Goal: Task Accomplishment & Management: Complete application form

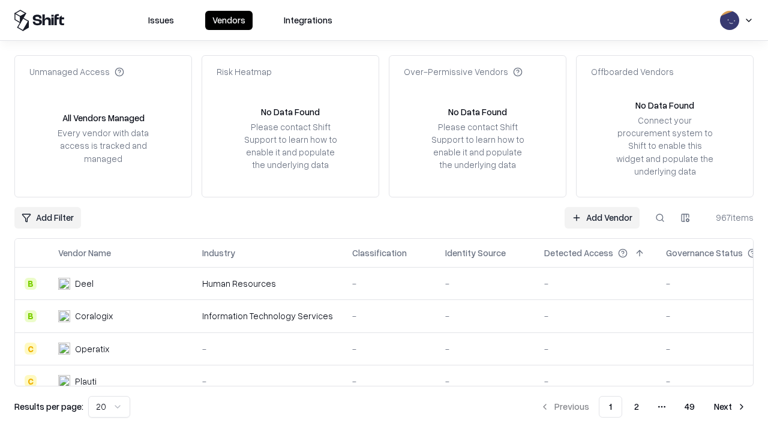
click at [602, 217] on link "Add Vendor" at bounding box center [601, 218] width 75 height 22
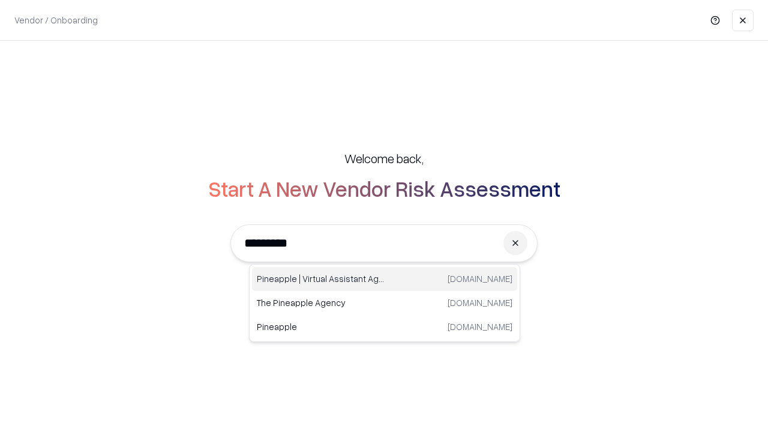
click at [384, 279] on div "Pineapple | Virtual Assistant Agency trypineapple.com" at bounding box center [384, 279] width 265 height 24
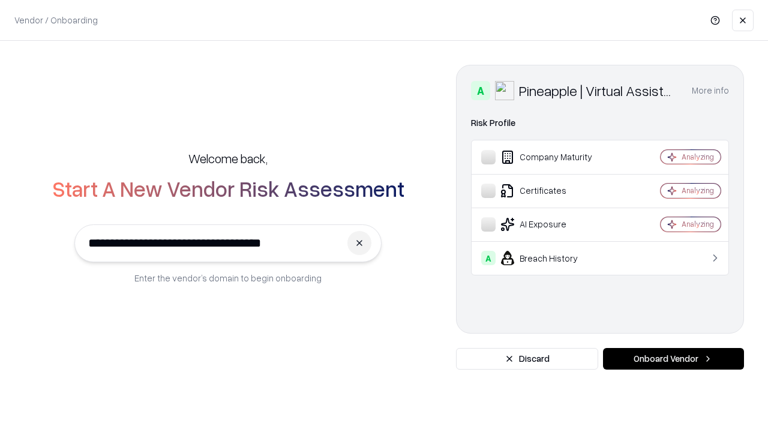
type input "**********"
click at [673, 359] on button "Onboard Vendor" at bounding box center [673, 359] width 141 height 22
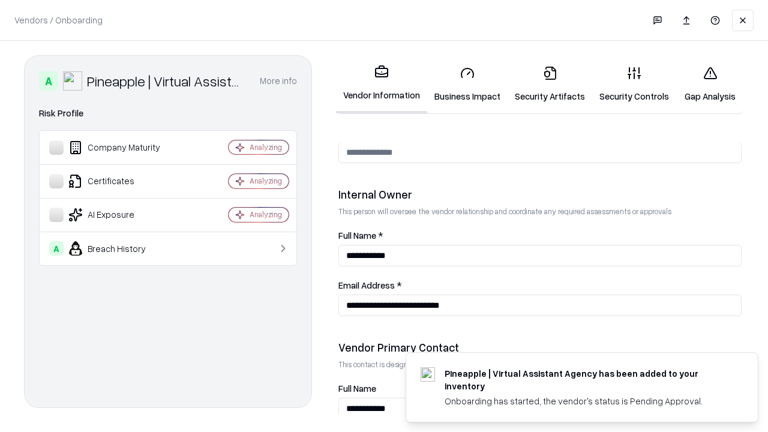
scroll to position [621, 0]
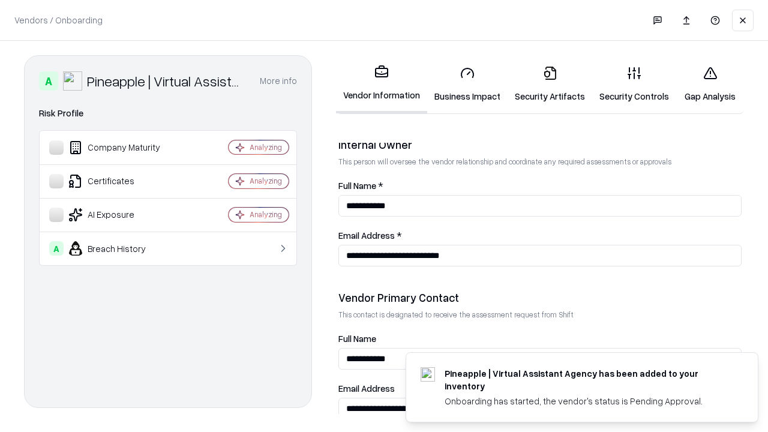
click at [467, 84] on link "Business Impact" at bounding box center [467, 84] width 80 height 56
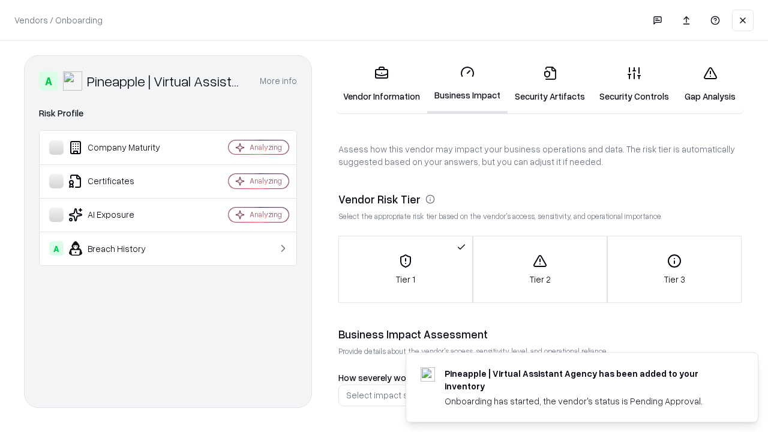
click at [549, 84] on link "Security Artifacts" at bounding box center [549, 84] width 85 height 56
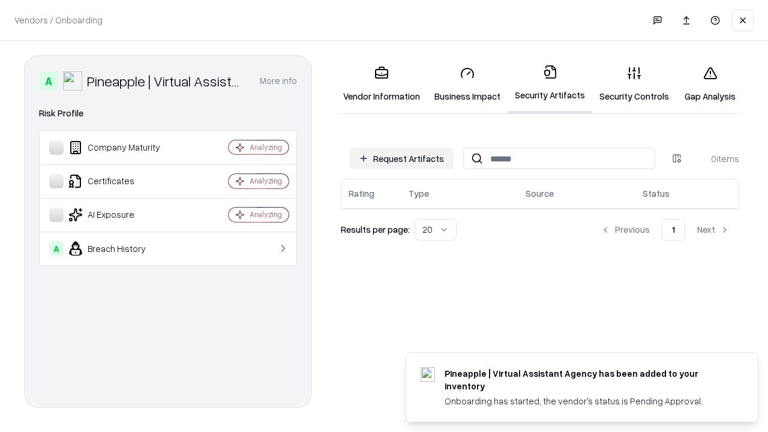
click at [401, 158] on button "Request Artifacts" at bounding box center [401, 159] width 104 height 22
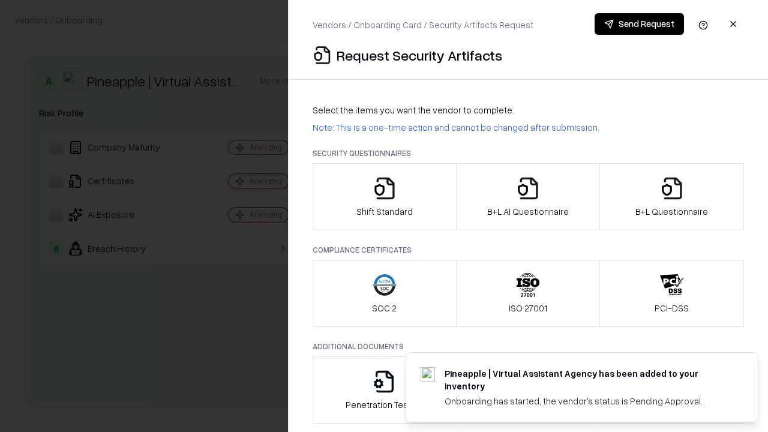
click at [384, 197] on icon "button" at bounding box center [384, 188] width 24 height 24
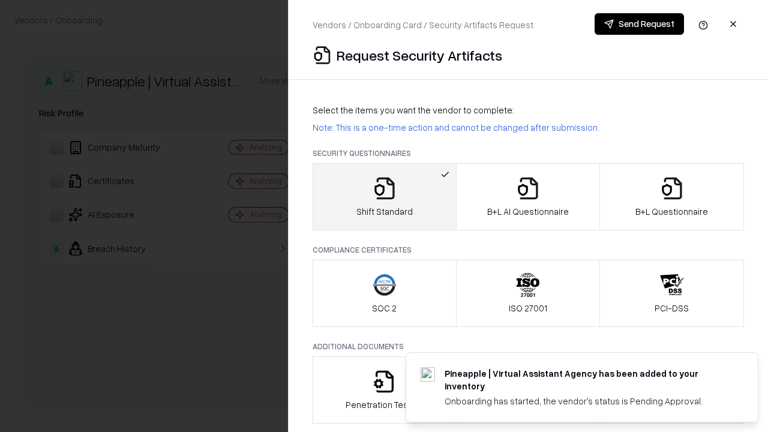
click at [639, 24] on button "Send Request" at bounding box center [638, 24] width 89 height 22
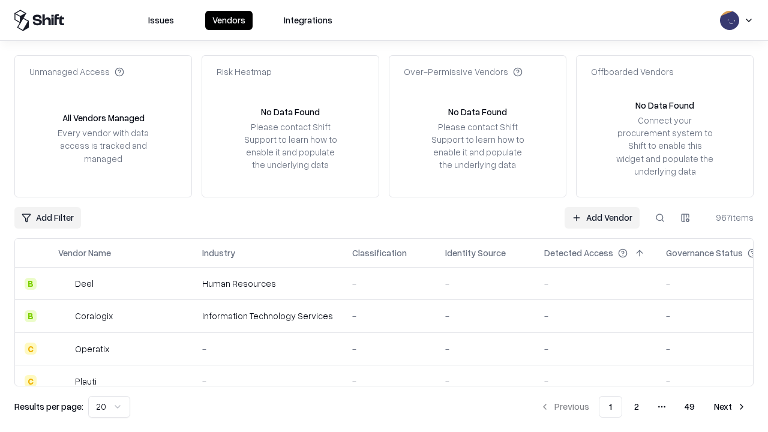
click at [660, 217] on button at bounding box center [660, 218] width 22 height 22
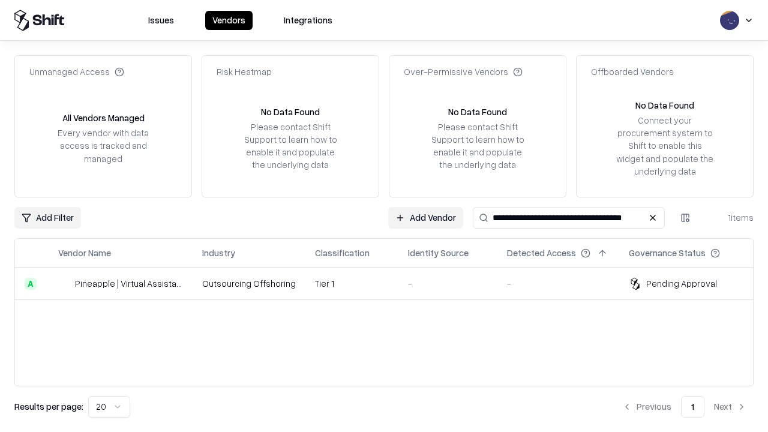
type input "**********"
click at [391, 283] on td "Tier 1" at bounding box center [351, 284] width 93 height 32
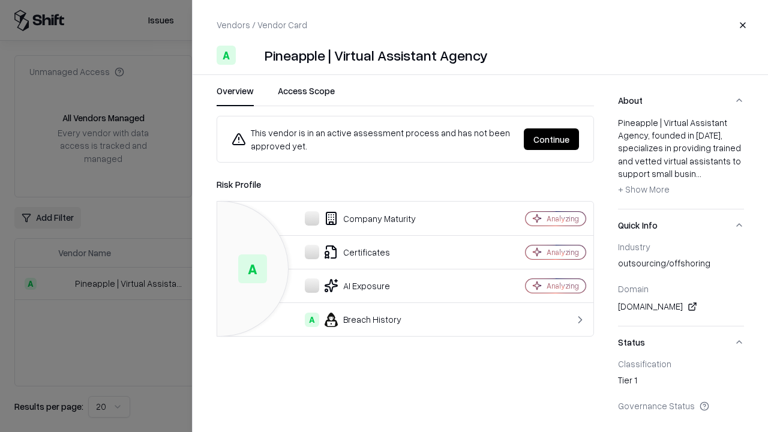
click at [551, 139] on button "Continue" at bounding box center [551, 139] width 55 height 22
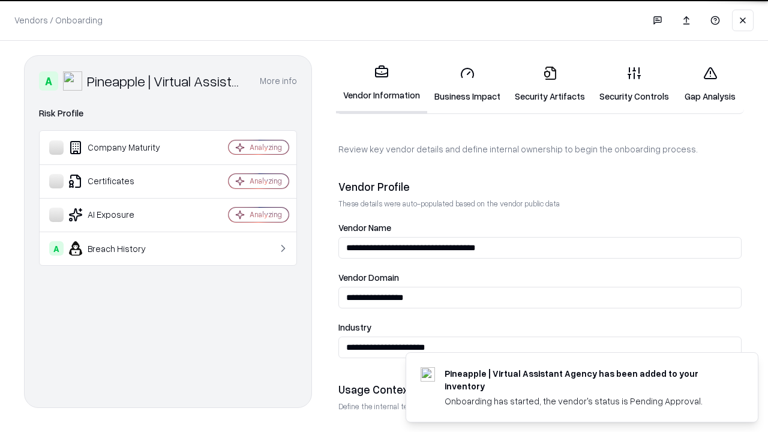
click at [549, 84] on link "Security Artifacts" at bounding box center [549, 84] width 85 height 56
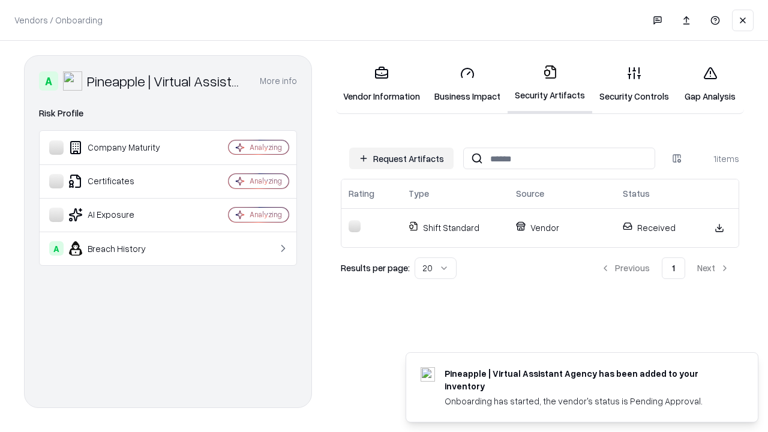
click at [634, 84] on link "Security Controls" at bounding box center [634, 84] width 84 height 56
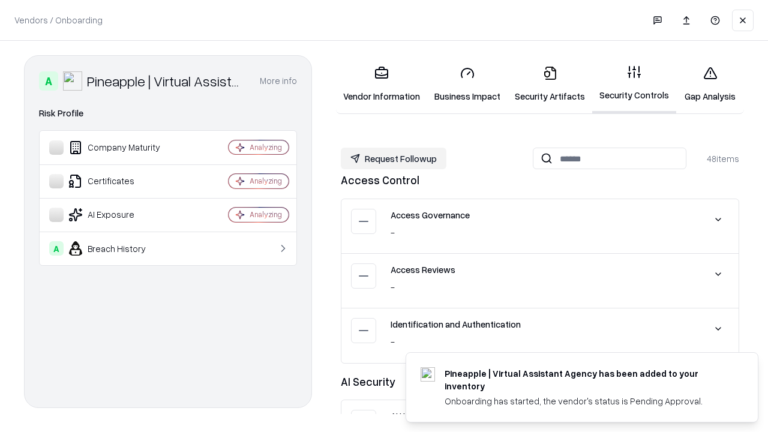
click at [393, 158] on button "Request Followup" at bounding box center [394, 159] width 106 height 22
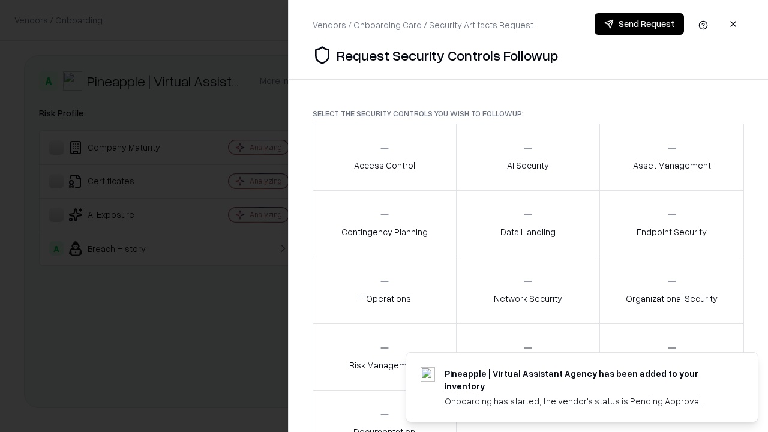
click at [384, 157] on div "Access Control" at bounding box center [384, 156] width 61 height 29
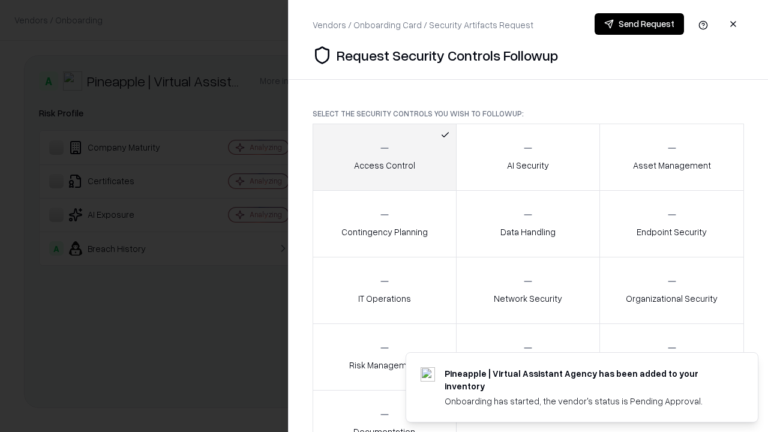
click at [639, 24] on button "Send Request" at bounding box center [638, 24] width 89 height 22
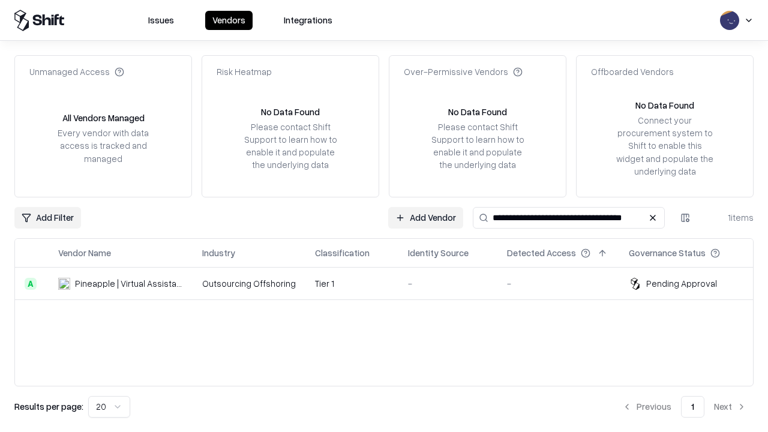
type input "**********"
click at [391, 283] on td "Tier 1" at bounding box center [351, 284] width 93 height 32
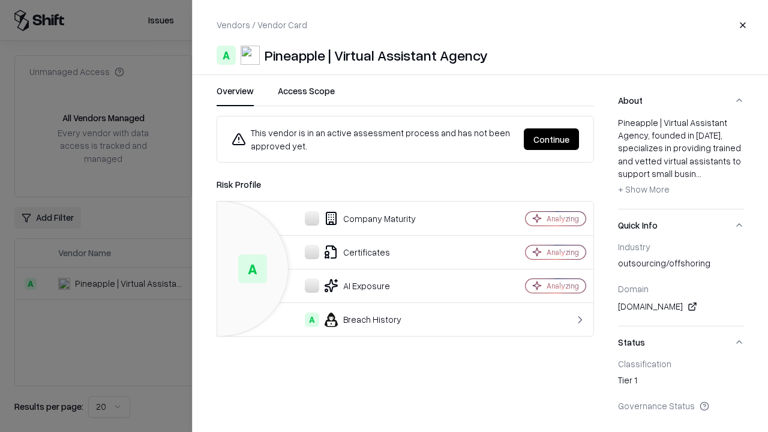
click at [551, 139] on button "Continue" at bounding box center [551, 139] width 55 height 22
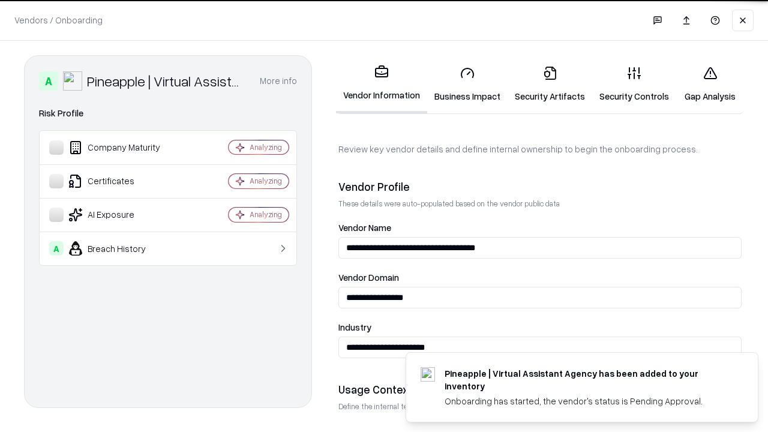
click at [710, 84] on link "Gap Analysis" at bounding box center [710, 84] width 68 height 56
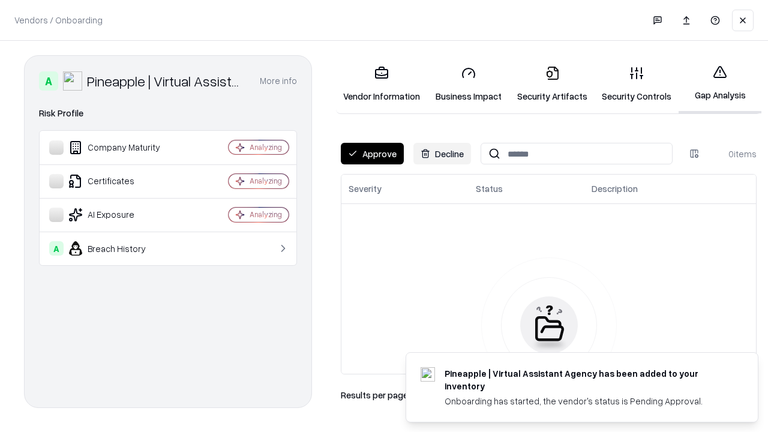
click at [372, 154] on button "Approve" at bounding box center [372, 154] width 63 height 22
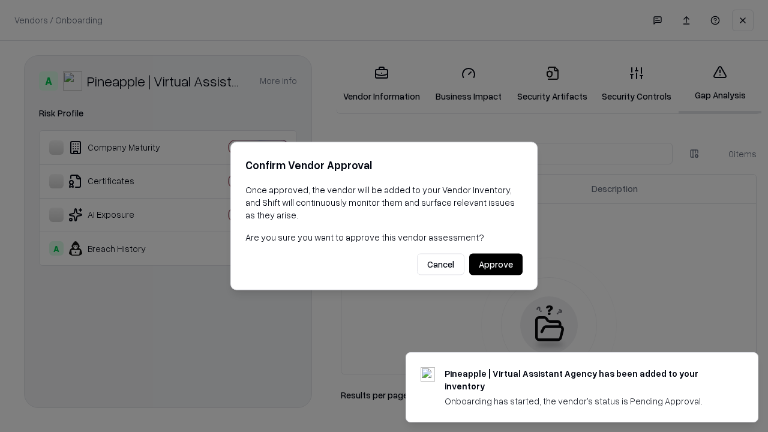
click at [495, 264] on button "Approve" at bounding box center [495, 265] width 53 height 22
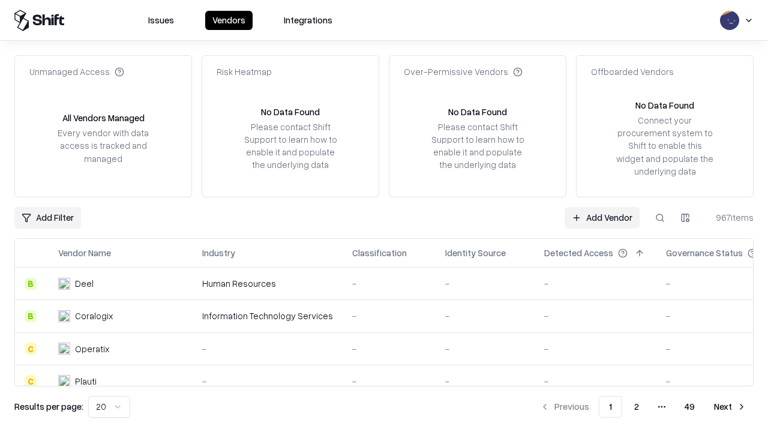
type input "**********"
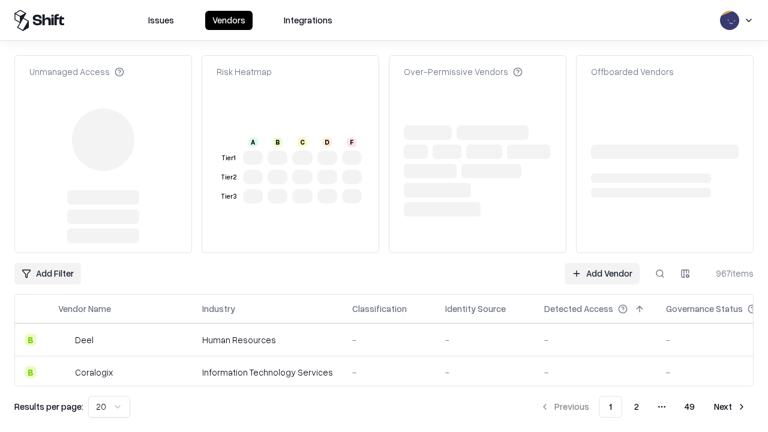
click at [602, 263] on link "Add Vendor" at bounding box center [601, 274] width 75 height 22
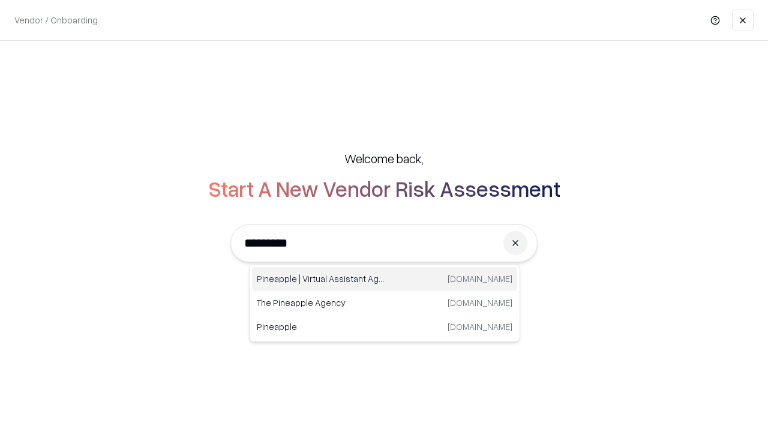
click at [384, 279] on div "Pineapple | Virtual Assistant Agency [DOMAIN_NAME]" at bounding box center [384, 279] width 265 height 24
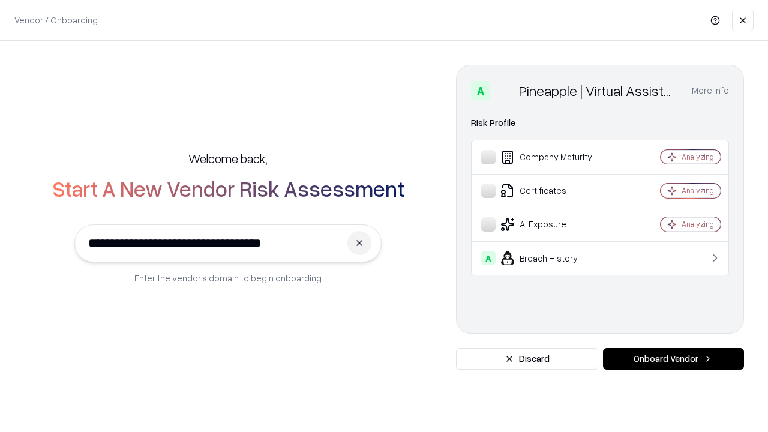
type input "**********"
click at [673, 359] on button "Onboard Vendor" at bounding box center [673, 359] width 141 height 22
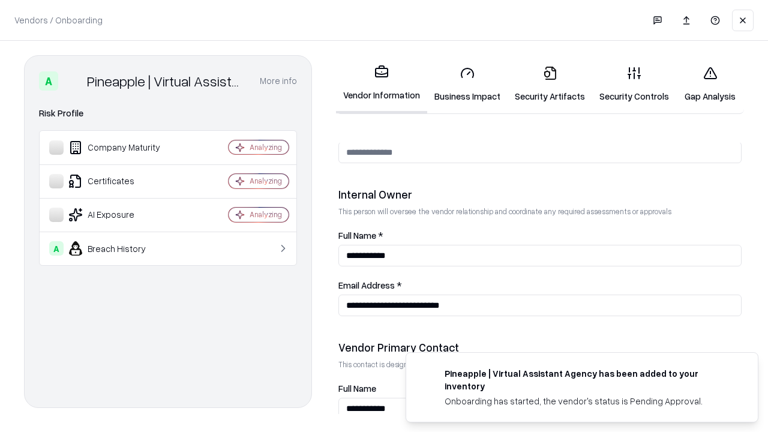
scroll to position [621, 0]
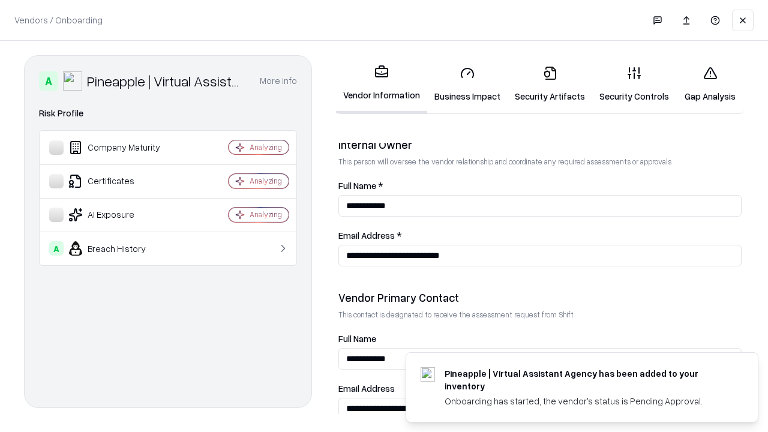
click at [710, 84] on link "Gap Analysis" at bounding box center [710, 84] width 68 height 56
